Goal: Task Accomplishment & Management: Use online tool/utility

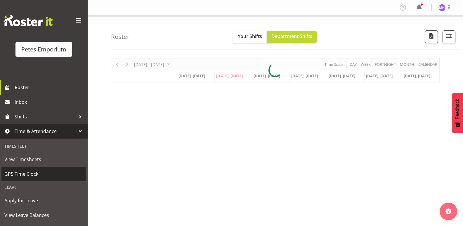
click at [27, 172] on span "GPS Time Clock" at bounding box center [43, 173] width 79 height 9
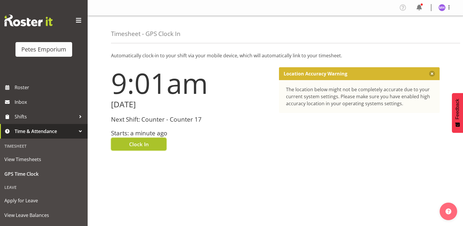
click at [149, 149] on button "Clock In" at bounding box center [138, 143] width 55 height 13
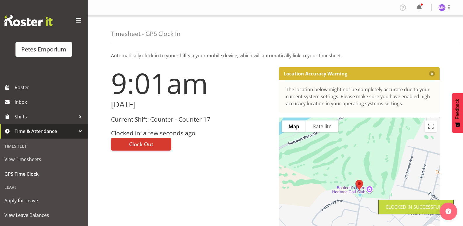
click at [449, 12] on div "Profile Log Out" at bounding box center [427, 8] width 59 height 10
click at [448, 9] on span at bounding box center [448, 7] width 7 height 7
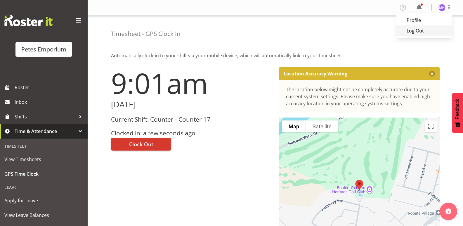
click at [425, 29] on link "Log Out" at bounding box center [424, 30] width 56 height 11
